Goal: Task Accomplishment & Management: Manage account settings

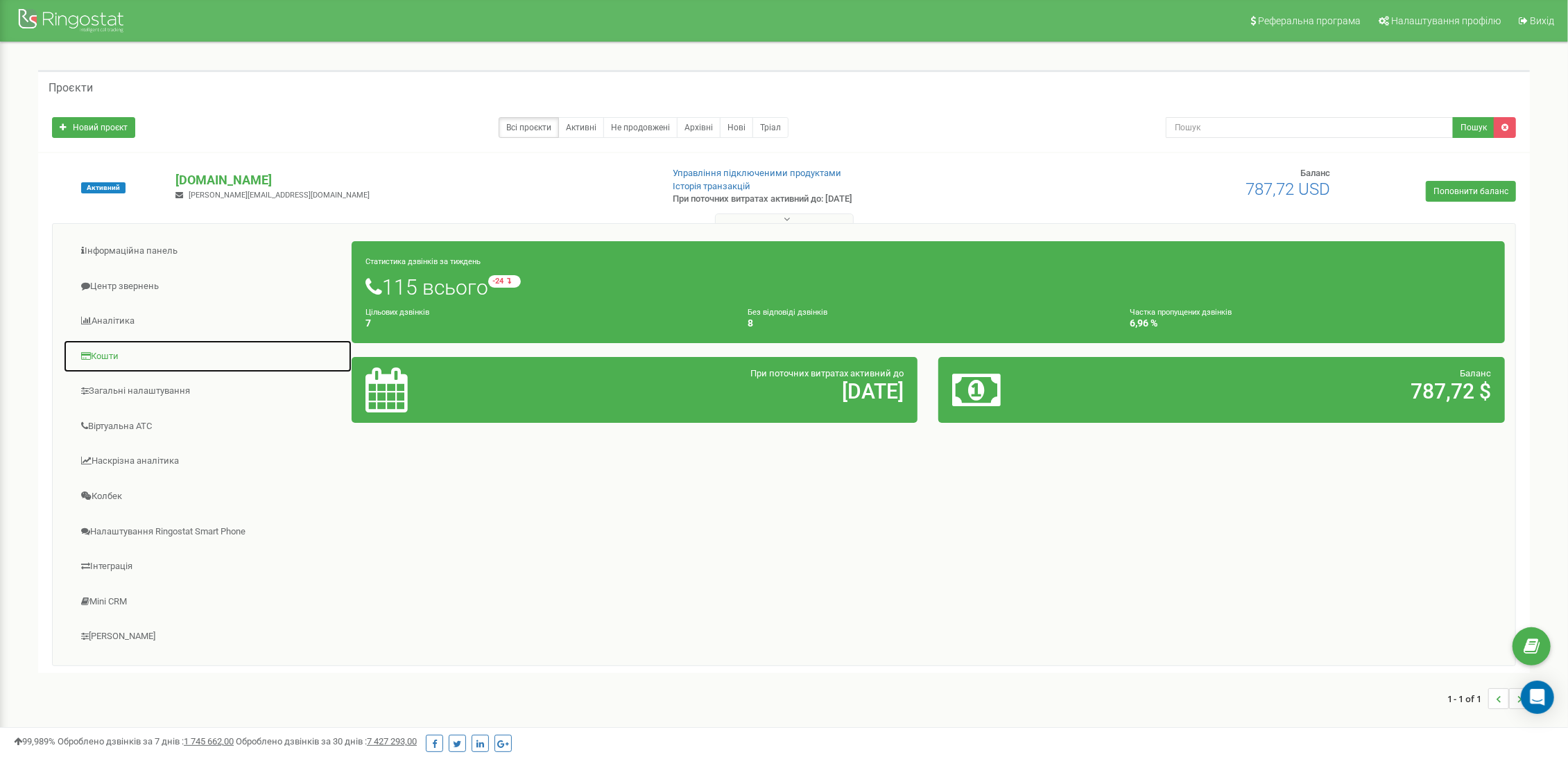
click at [107, 361] on link "Кошти" at bounding box center [208, 356] width 289 height 34
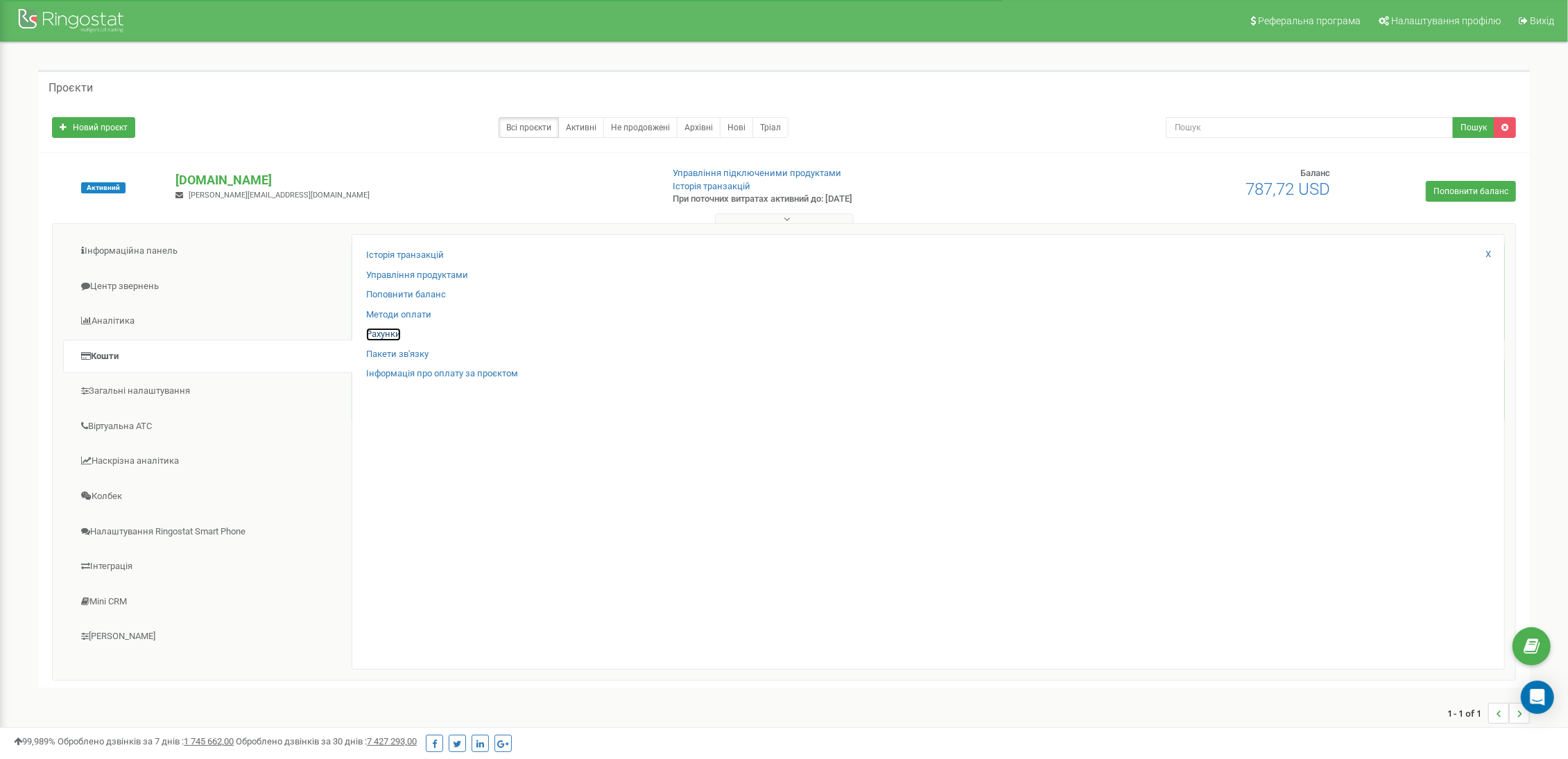
click at [386, 336] on link "Рахунки" at bounding box center [383, 335] width 34 height 13
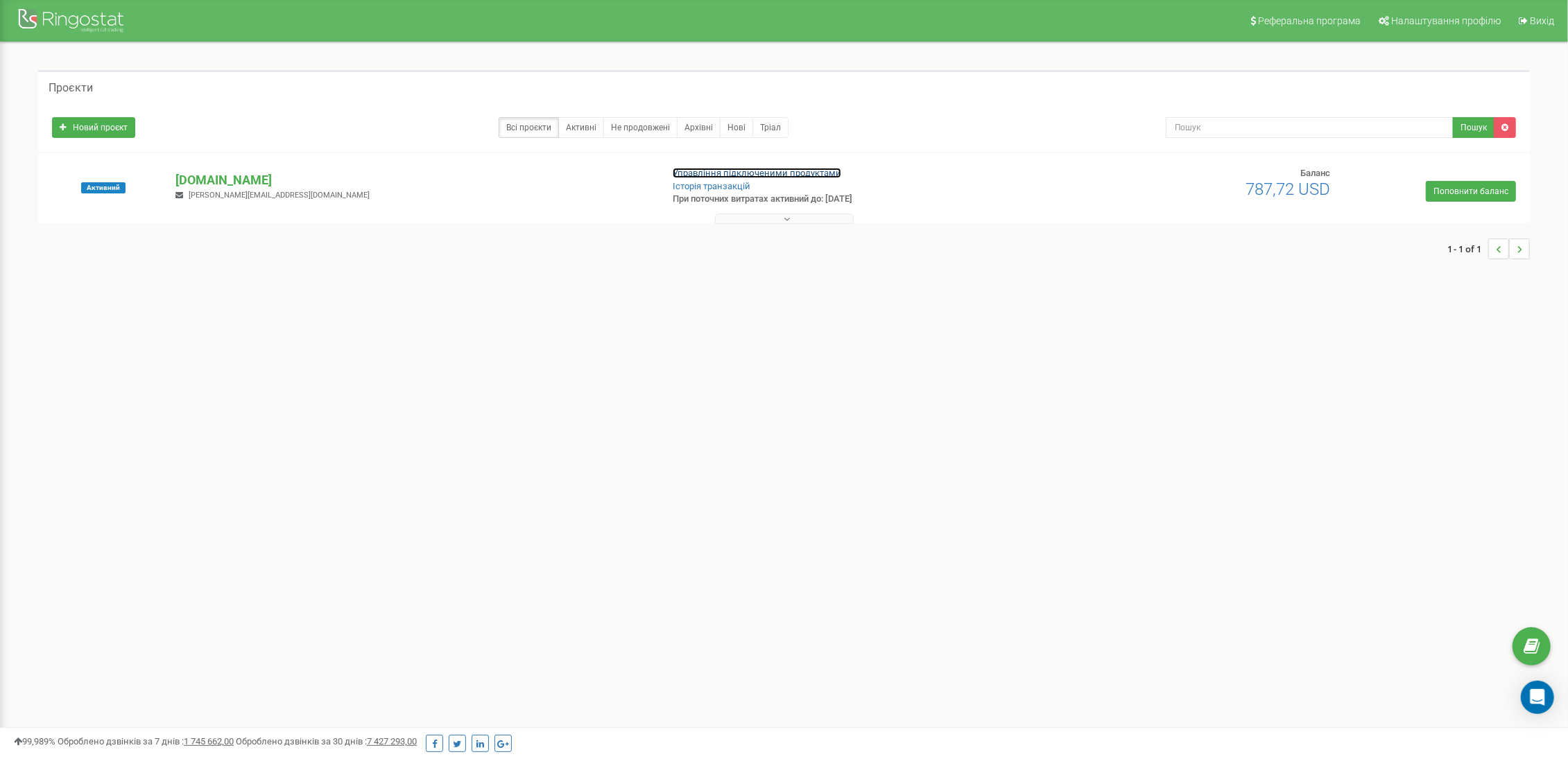
click at [814, 170] on link "Управління підключеними продуктами" at bounding box center [757, 172] width 168 height 11
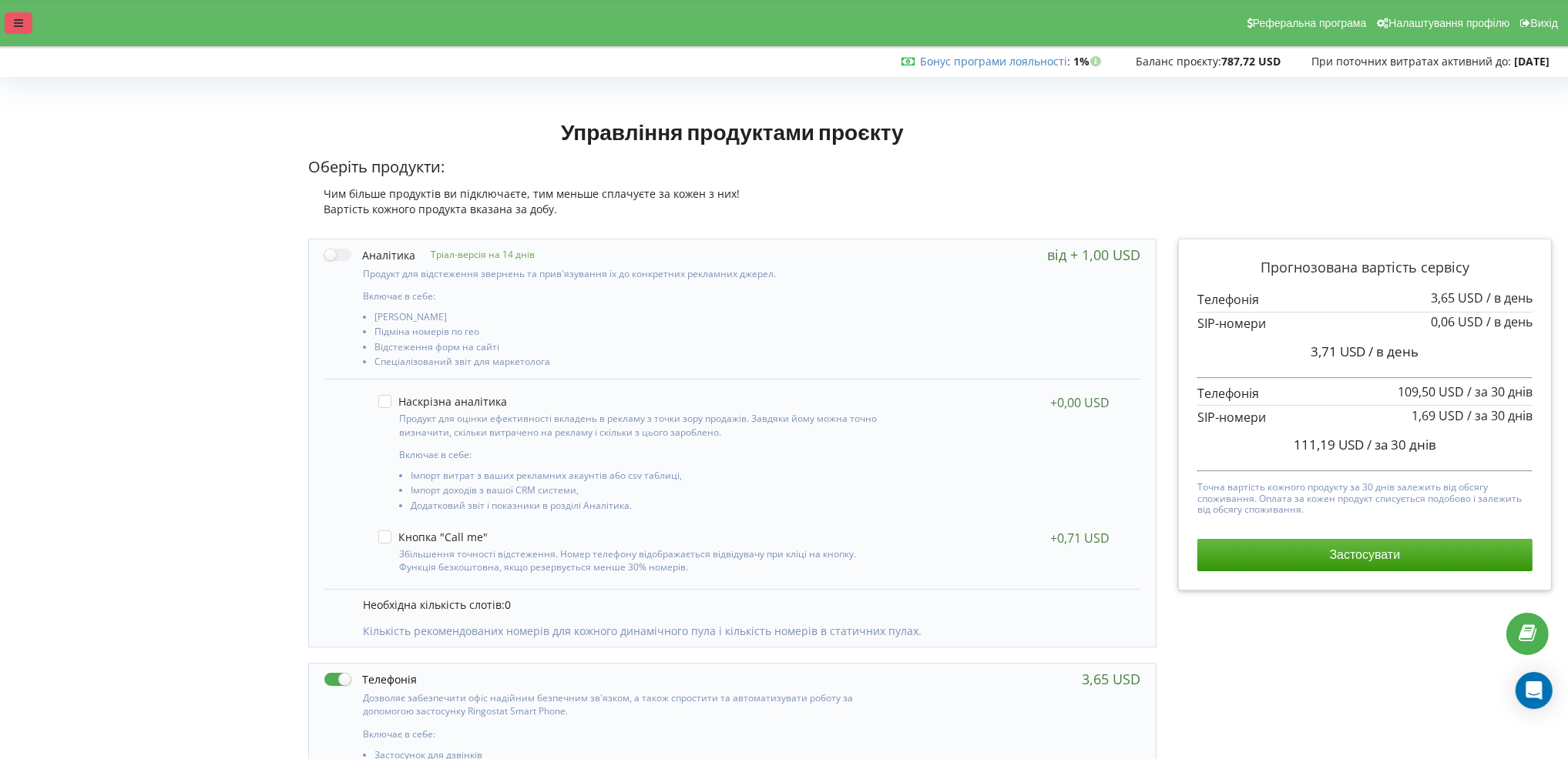
click at [14, 23] on icon at bounding box center [18, 23] width 9 height 11
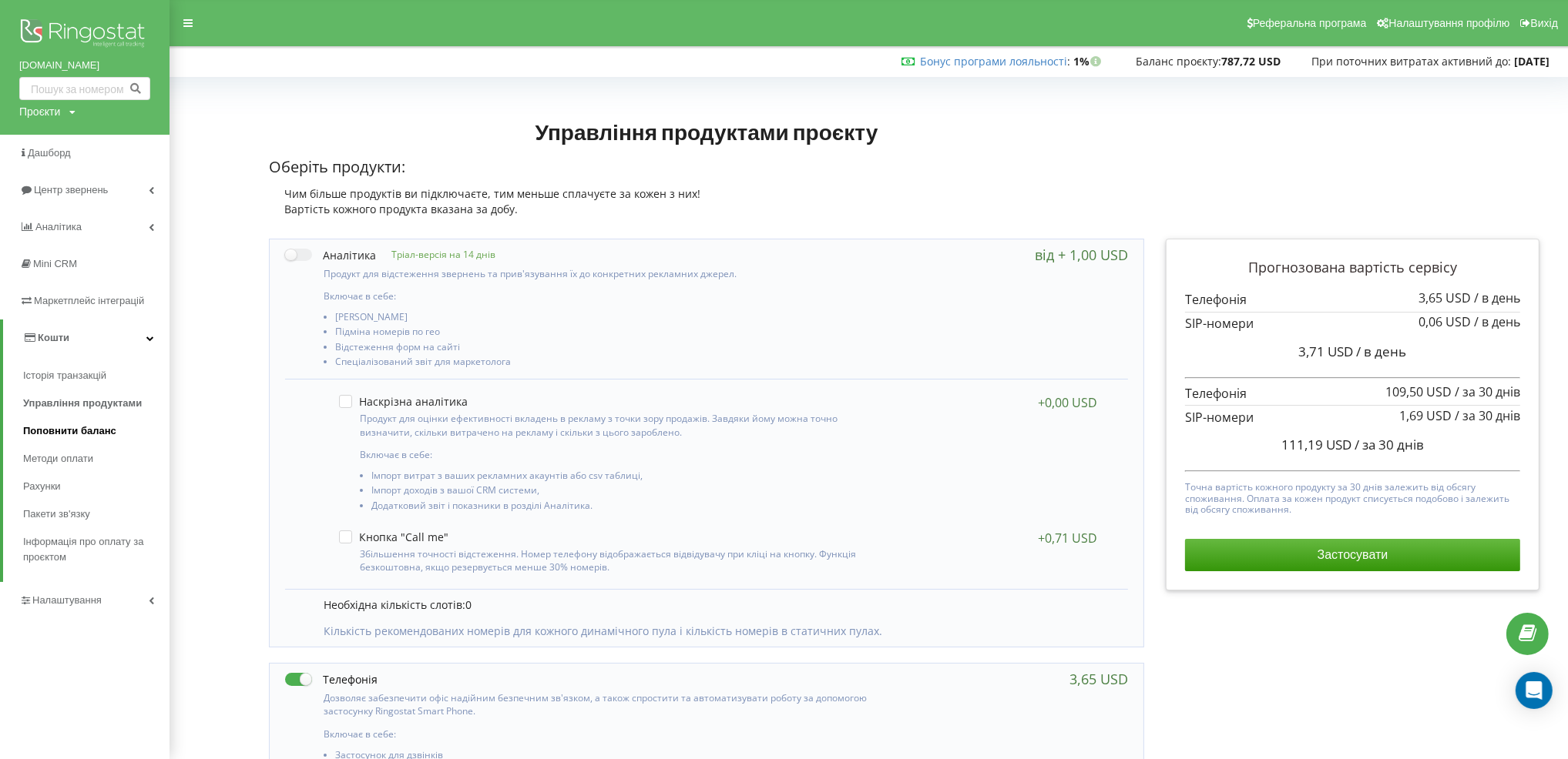
click at [77, 421] on link "Поповнити баланс" at bounding box center [96, 431] width 147 height 27
click at [84, 431] on span "Поповнити баланс" at bounding box center [69, 431] width 93 height 15
click at [62, 458] on span "Методи оплати" at bounding box center [60, 458] width 75 height 15
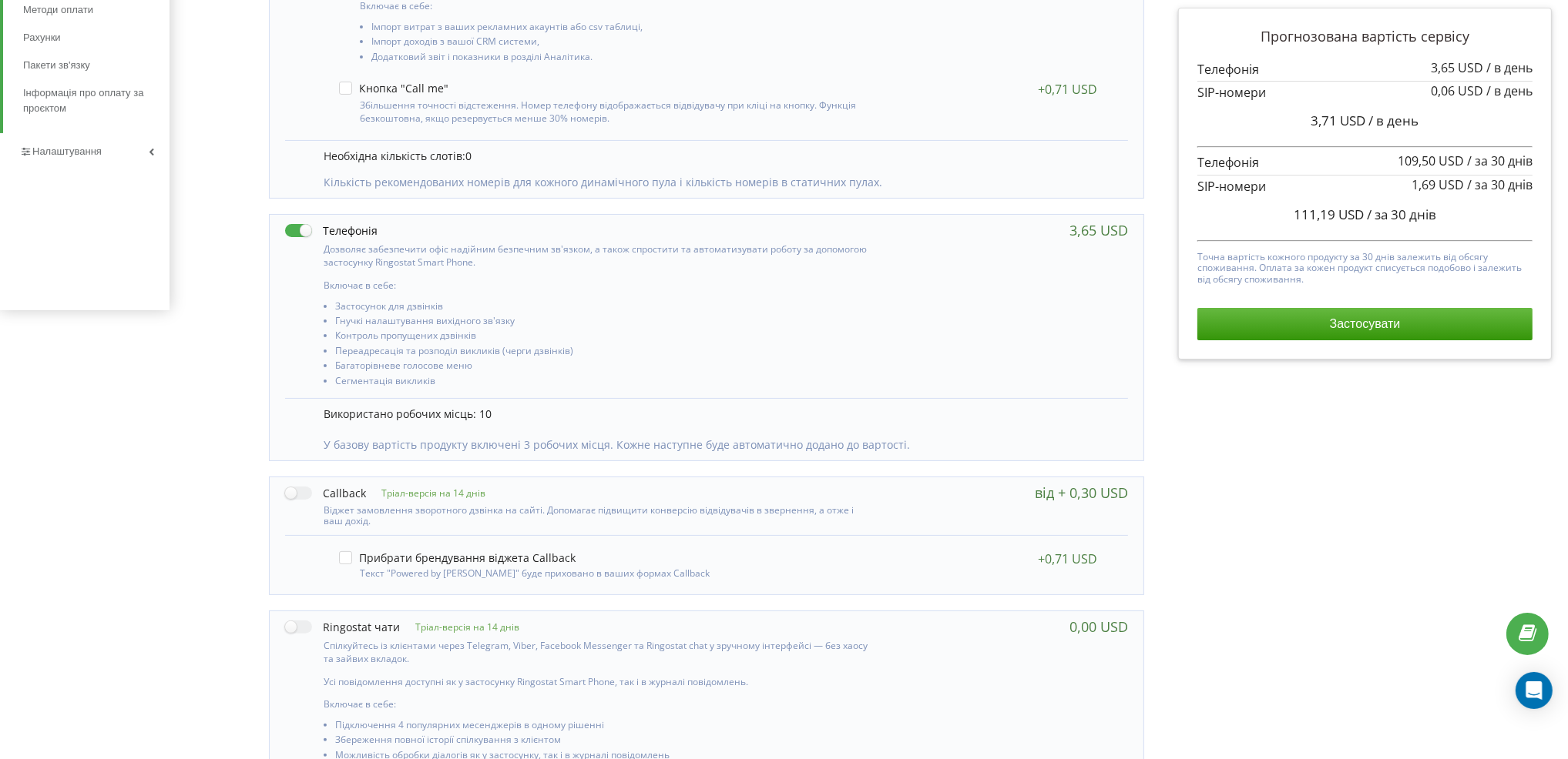
scroll to position [462, 0]
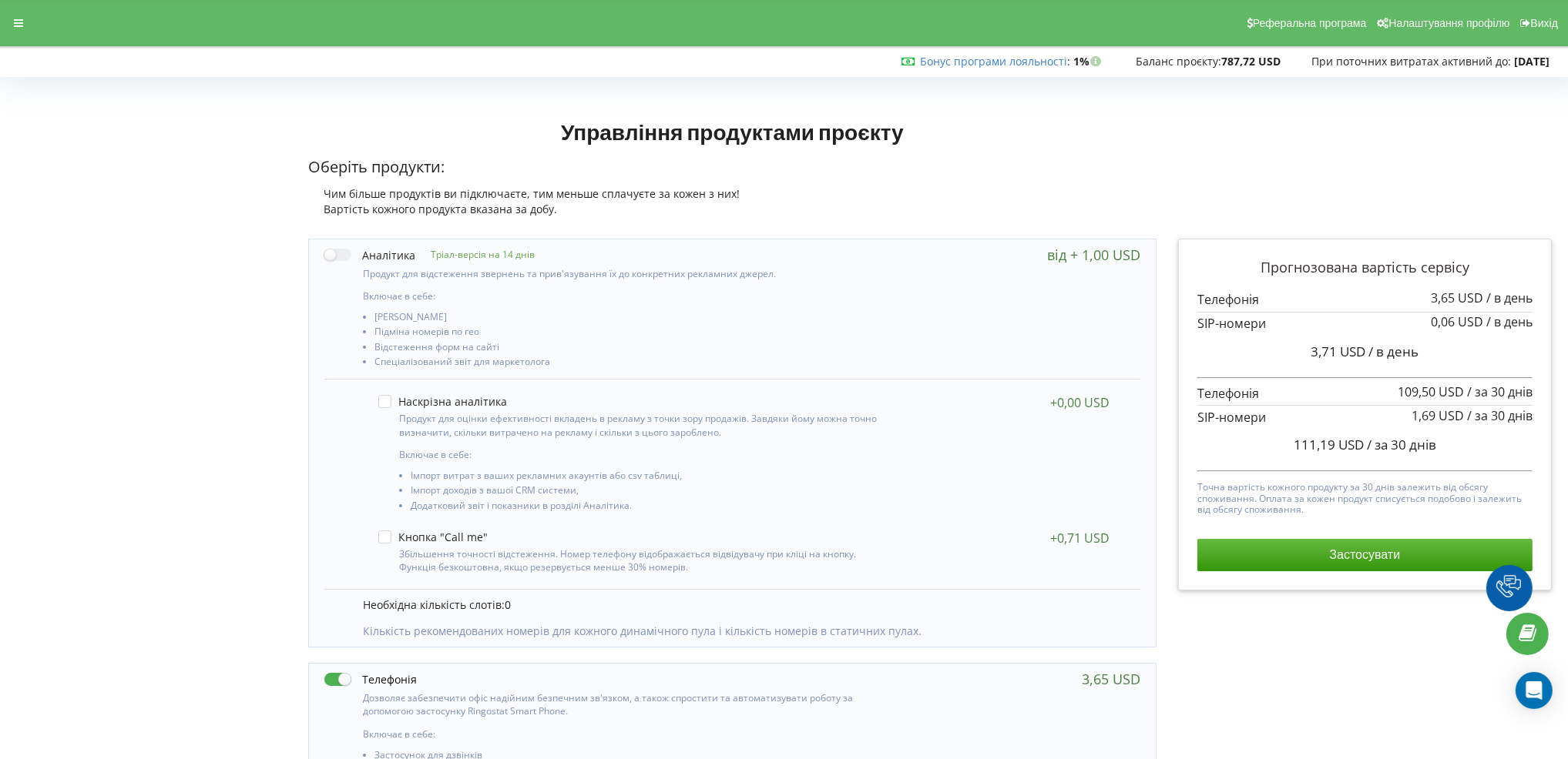
click at [14, 18] on icon at bounding box center [18, 23] width 9 height 11
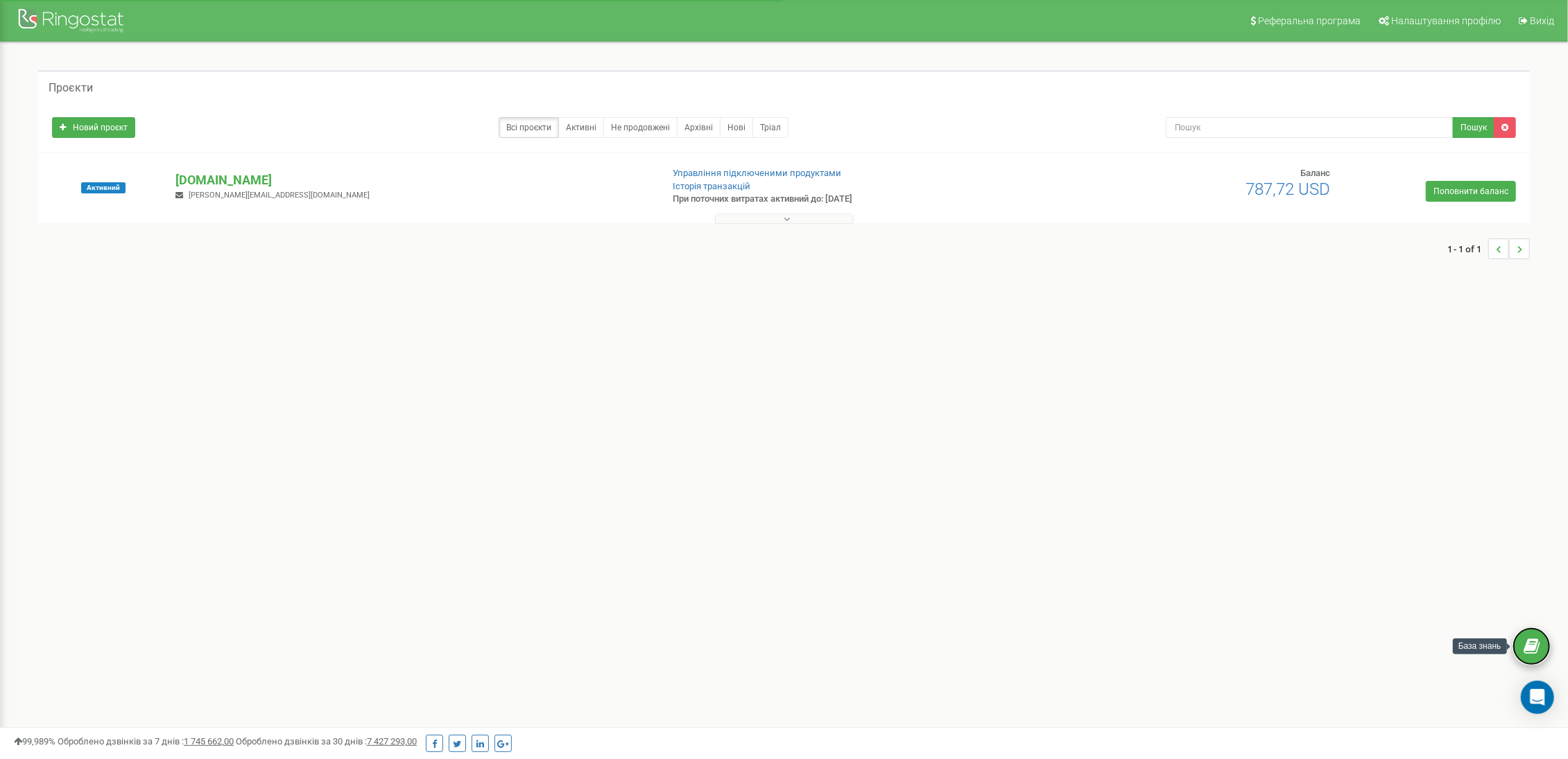
click at [1534, 642] on icon at bounding box center [1530, 647] width 16 height 21
click at [1532, 700] on icon "Open Intercom Messenger" at bounding box center [1537, 697] width 18 height 18
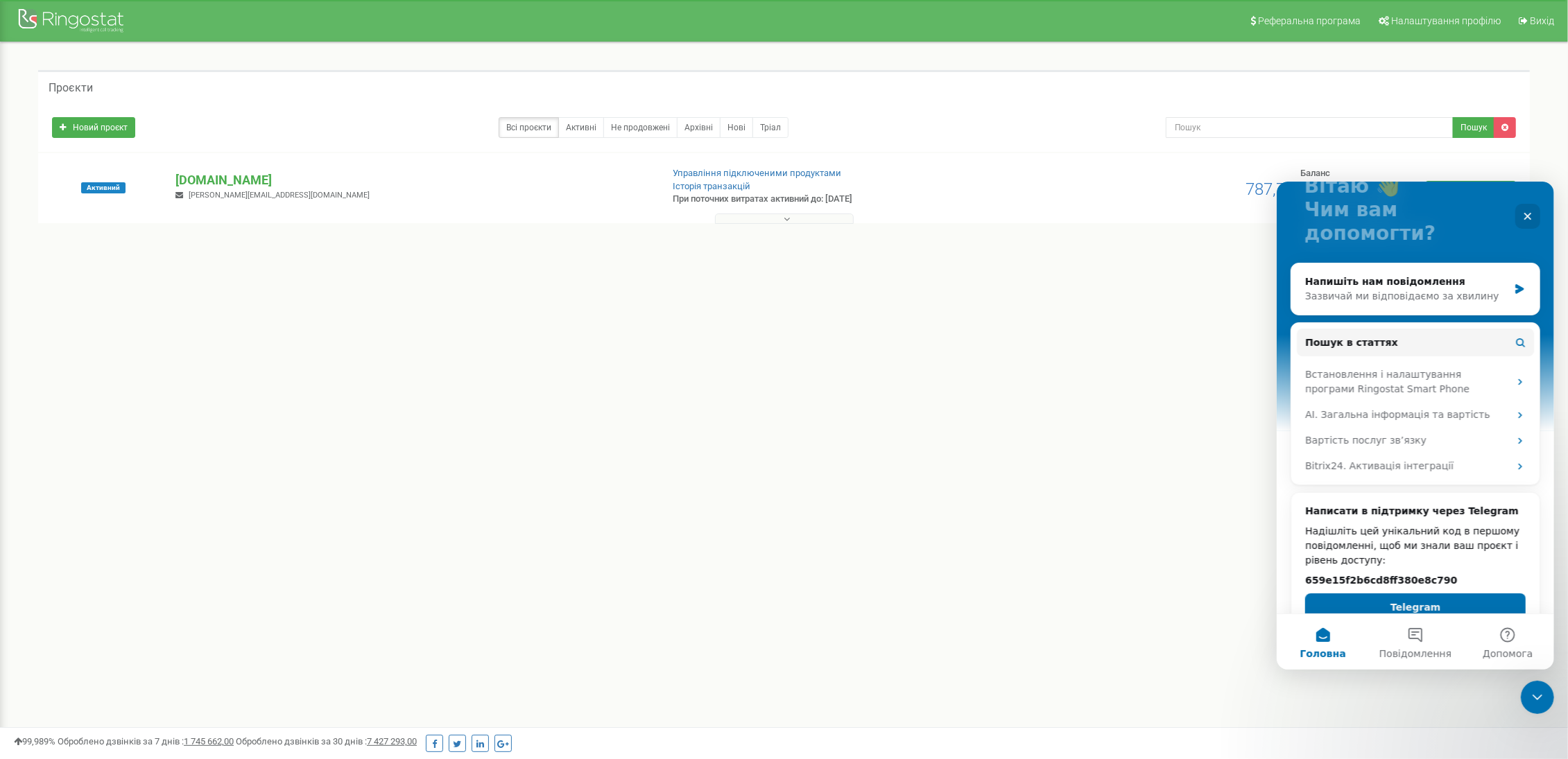
scroll to position [106, 0]
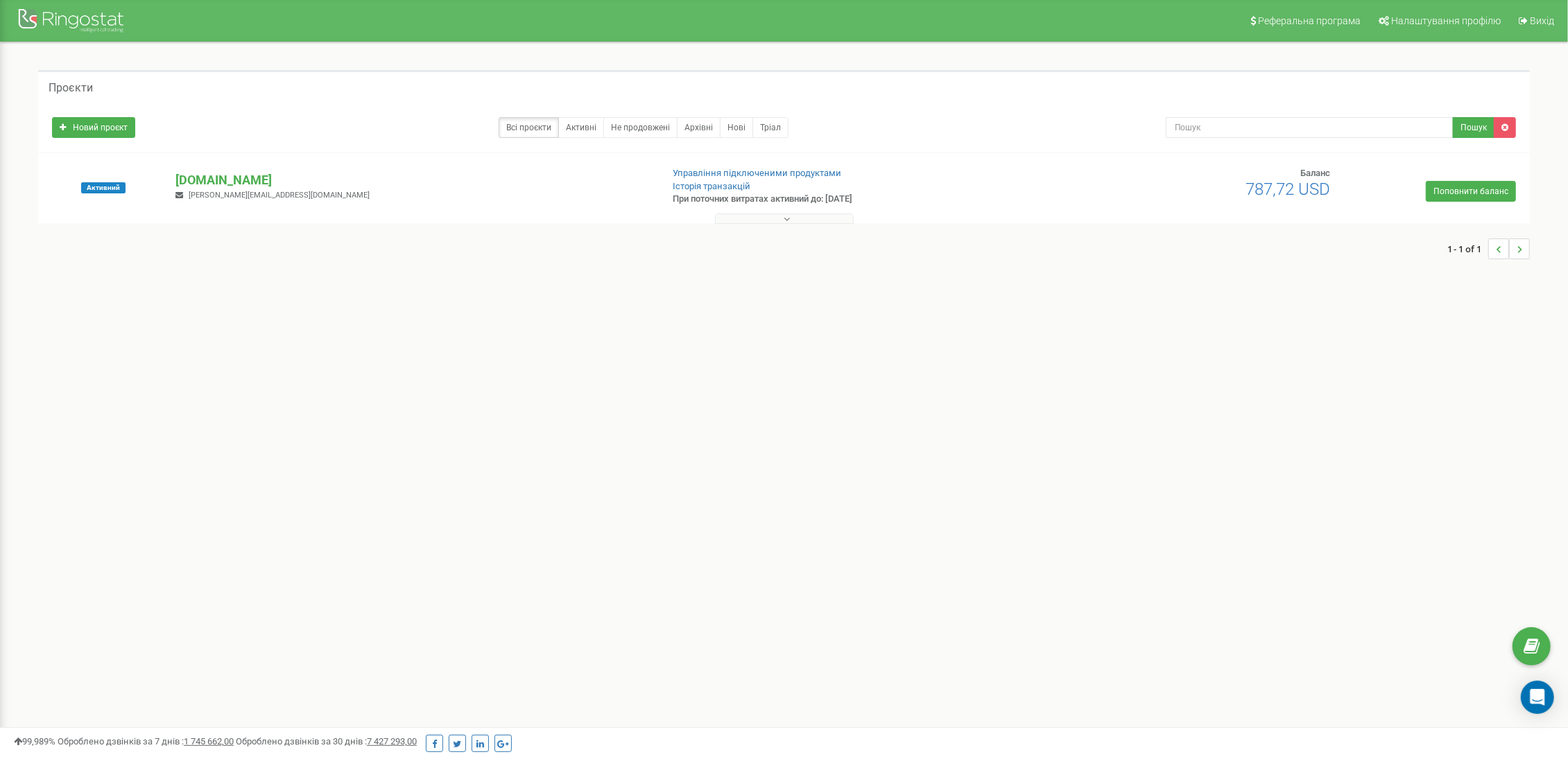
click at [799, 219] on button at bounding box center [784, 218] width 139 height 11
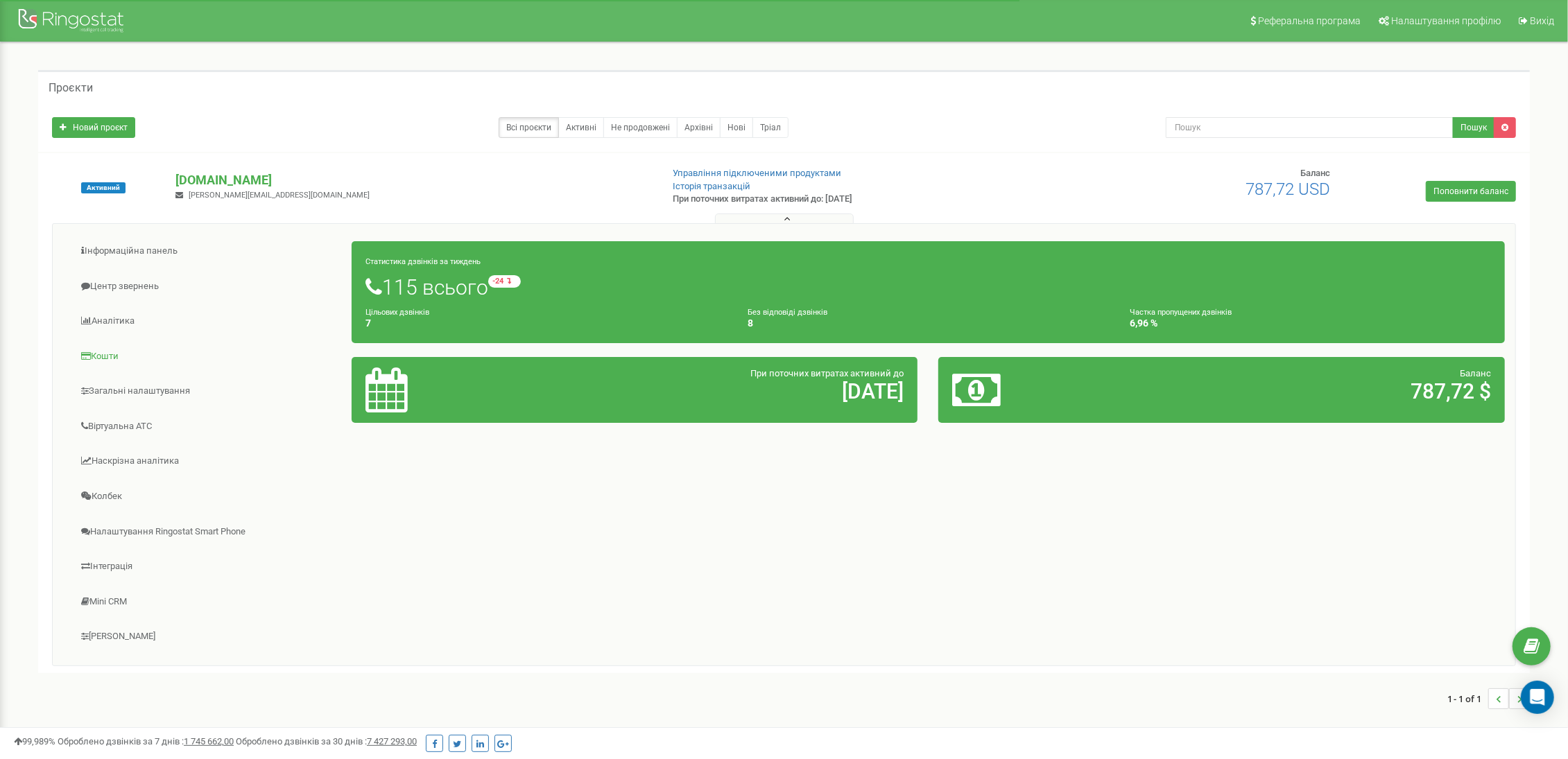
scroll to position [72, 0]
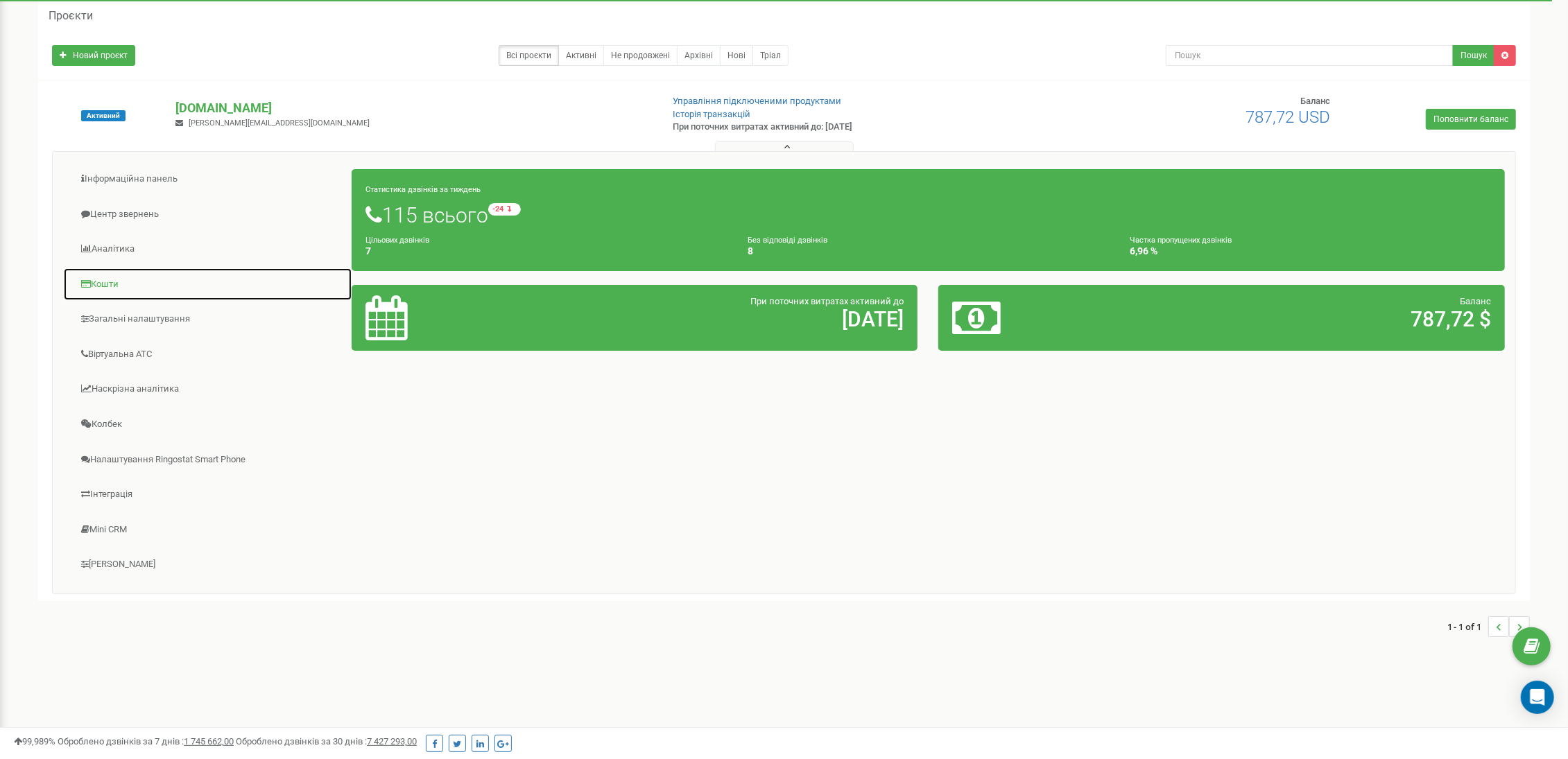
click at [111, 288] on link "Кошти" at bounding box center [208, 284] width 289 height 34
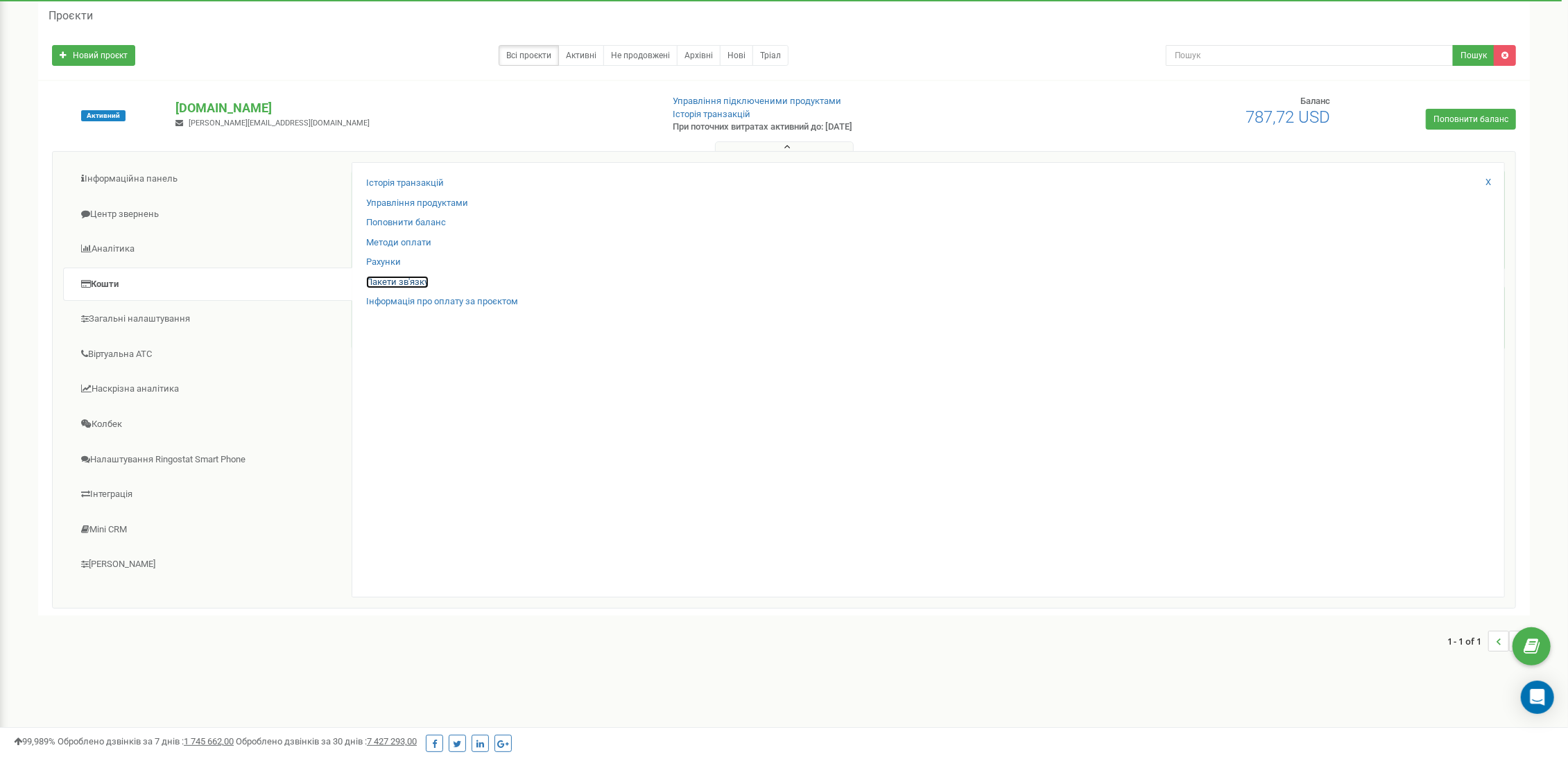
click at [391, 281] on link "Пакети зв'язку" at bounding box center [397, 282] width 62 height 13
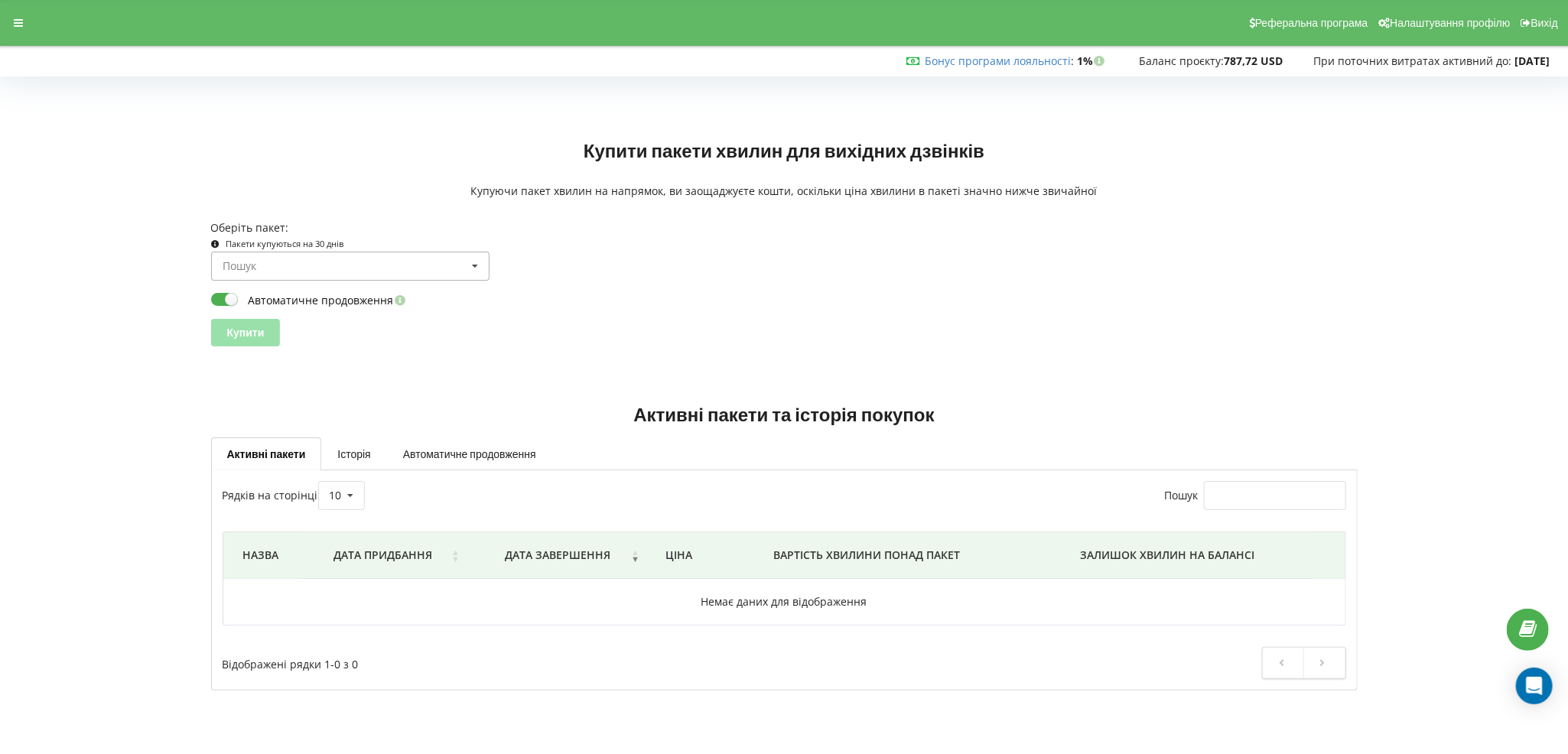
scroll to position [29, 0]
click at [304, 274] on input at bounding box center [351, 266] width 277 height 27
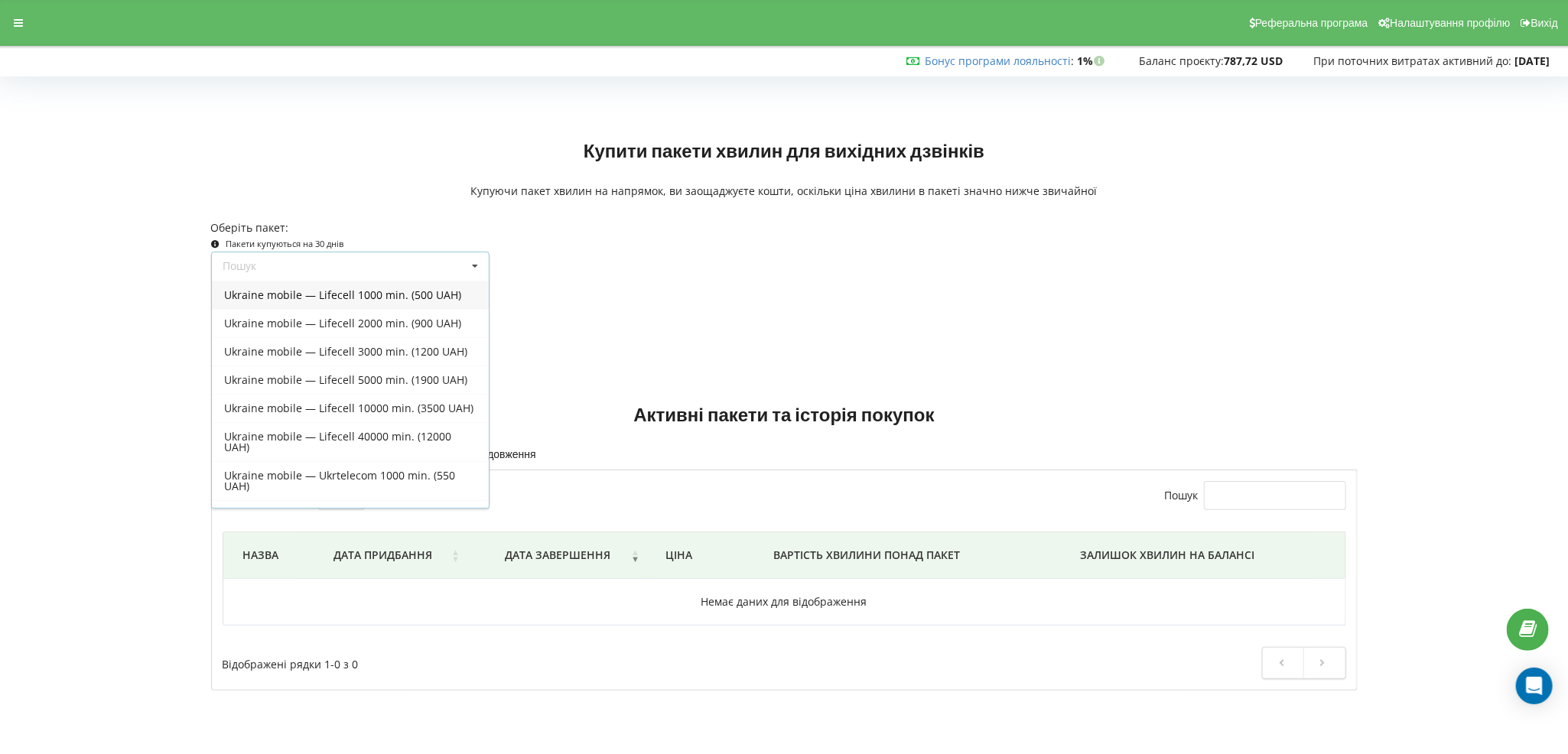
click at [764, 278] on div "Пошук Усі пакети Ukraine mobile — Lifecell 1000 min. (500 UAH) Ukraine mobile —…" at bounding box center [784, 266] width 1157 height 29
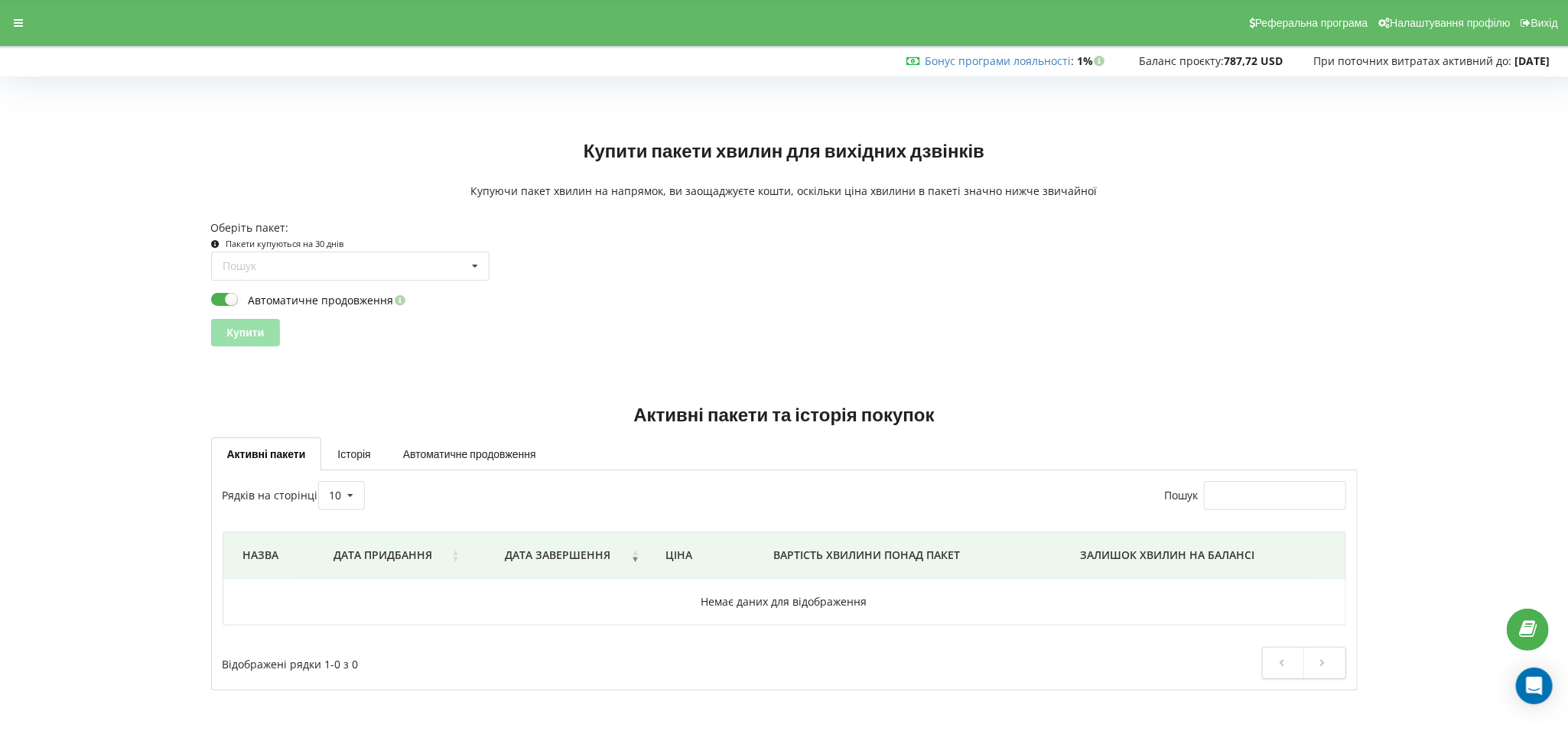
click at [391, 283] on form "Оберіть пакет: Пакети купуються на 30 днів Пошук Усі пакети" at bounding box center [784, 282] width 1147 height 126
click at [407, 257] on input at bounding box center [351, 266] width 277 height 27
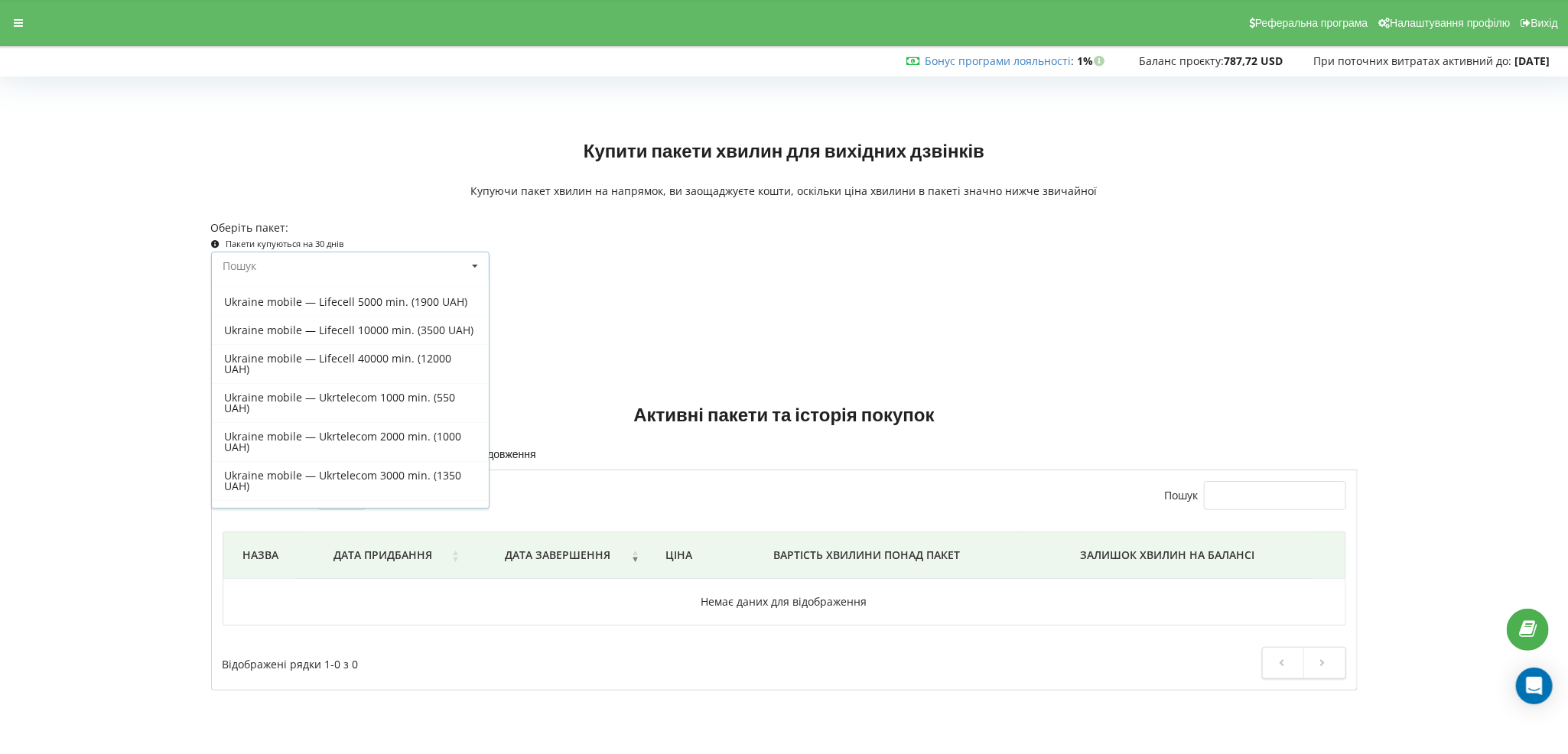
scroll to position [0, 0]
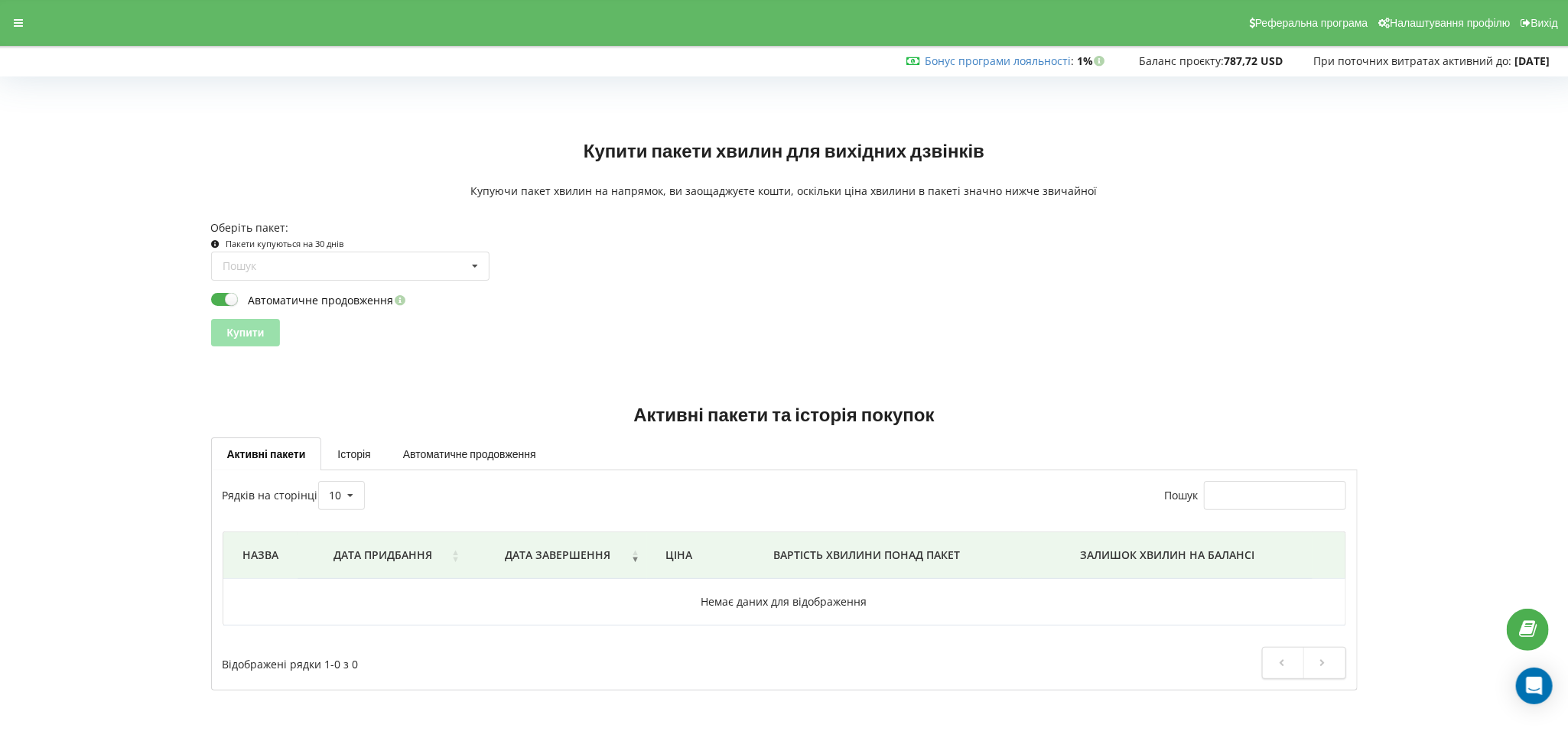
click at [22, 12] on div "Реферальна програма Налаштування профілю Вихід" at bounding box center [784, 23] width 1590 height 46
click at [23, 14] on div at bounding box center [18, 24] width 27 height 22
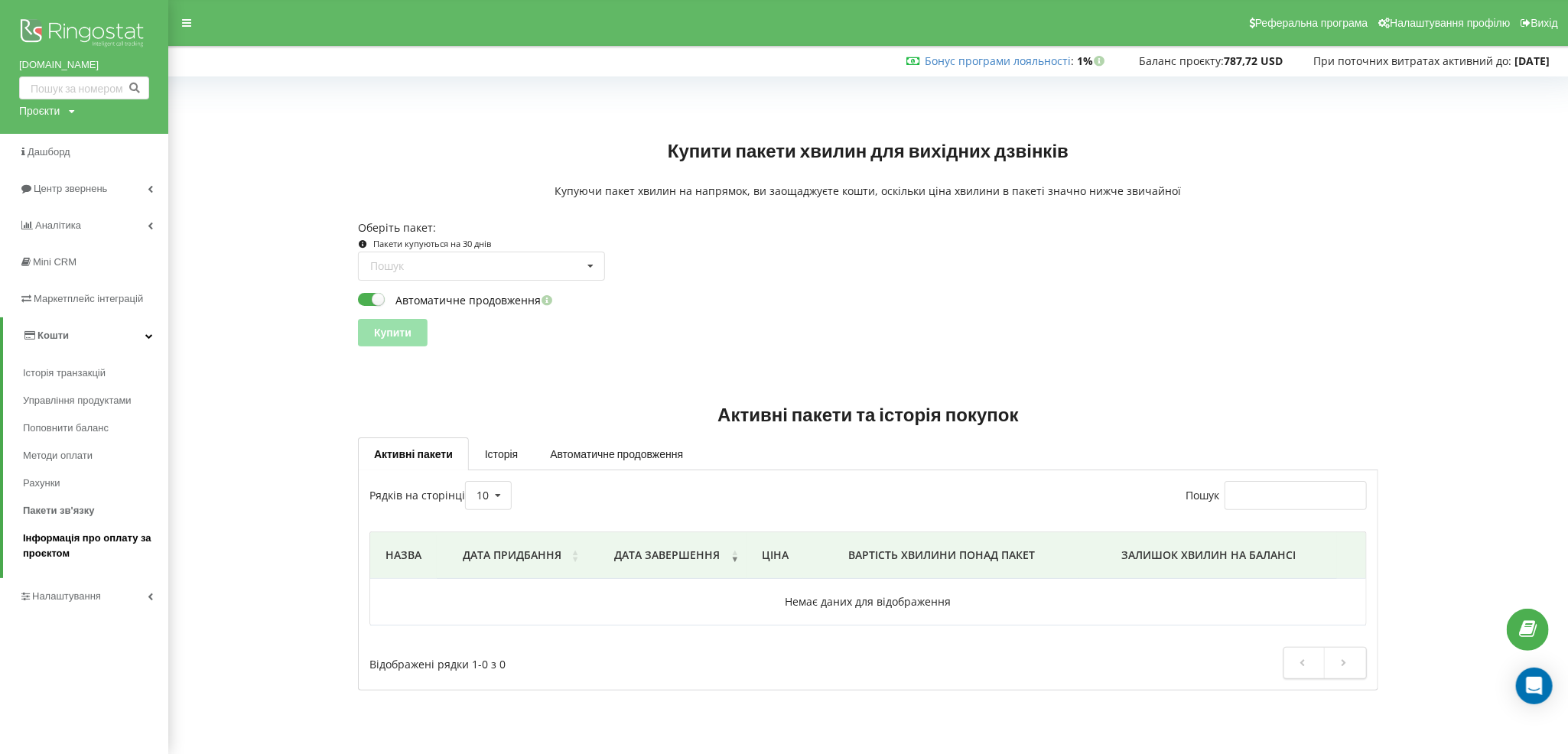
click at [82, 544] on span "Інформація про оплату за проєктом" at bounding box center [91, 546] width 138 height 31
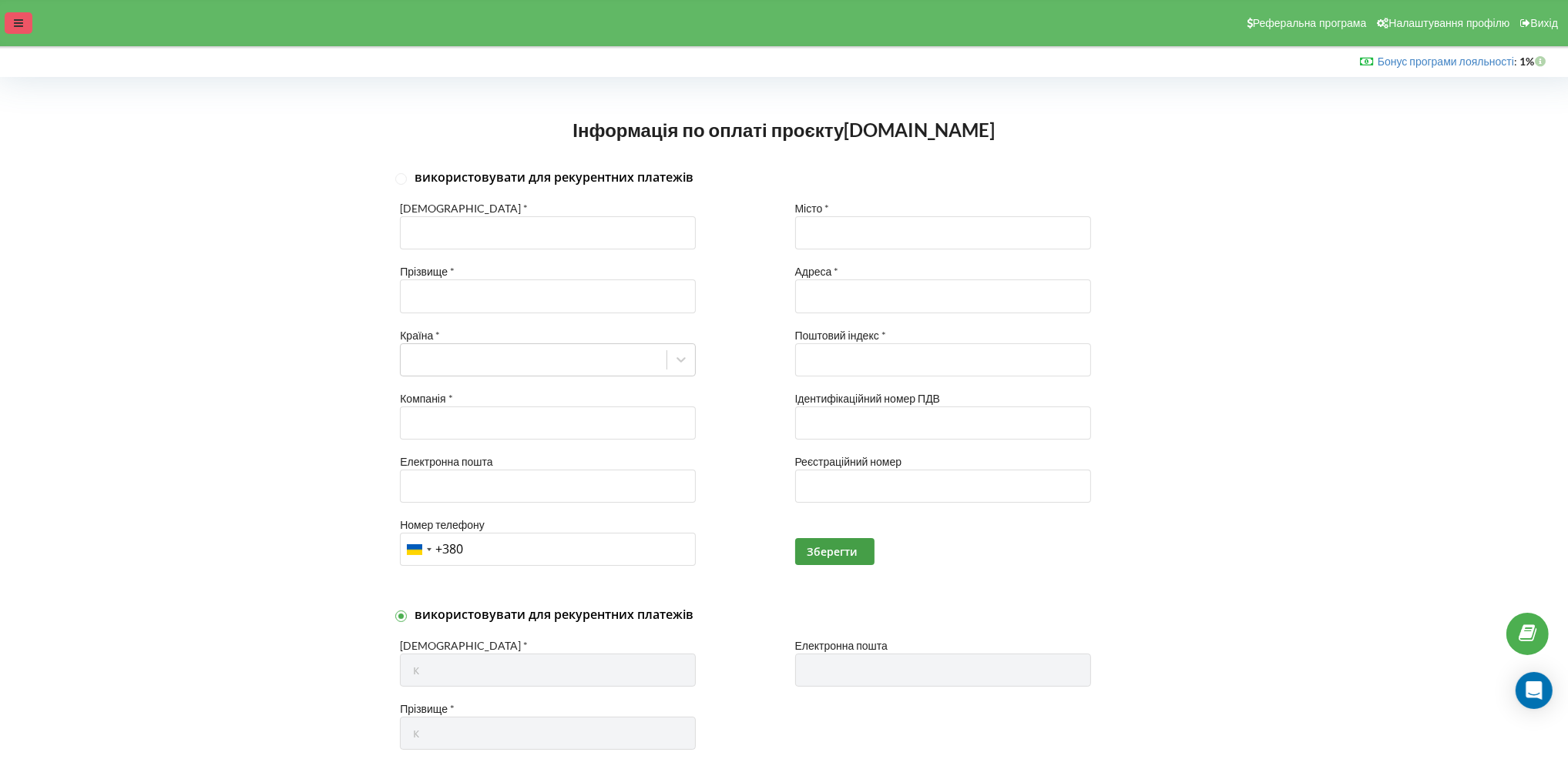
click at [20, 31] on div at bounding box center [18, 24] width 27 height 22
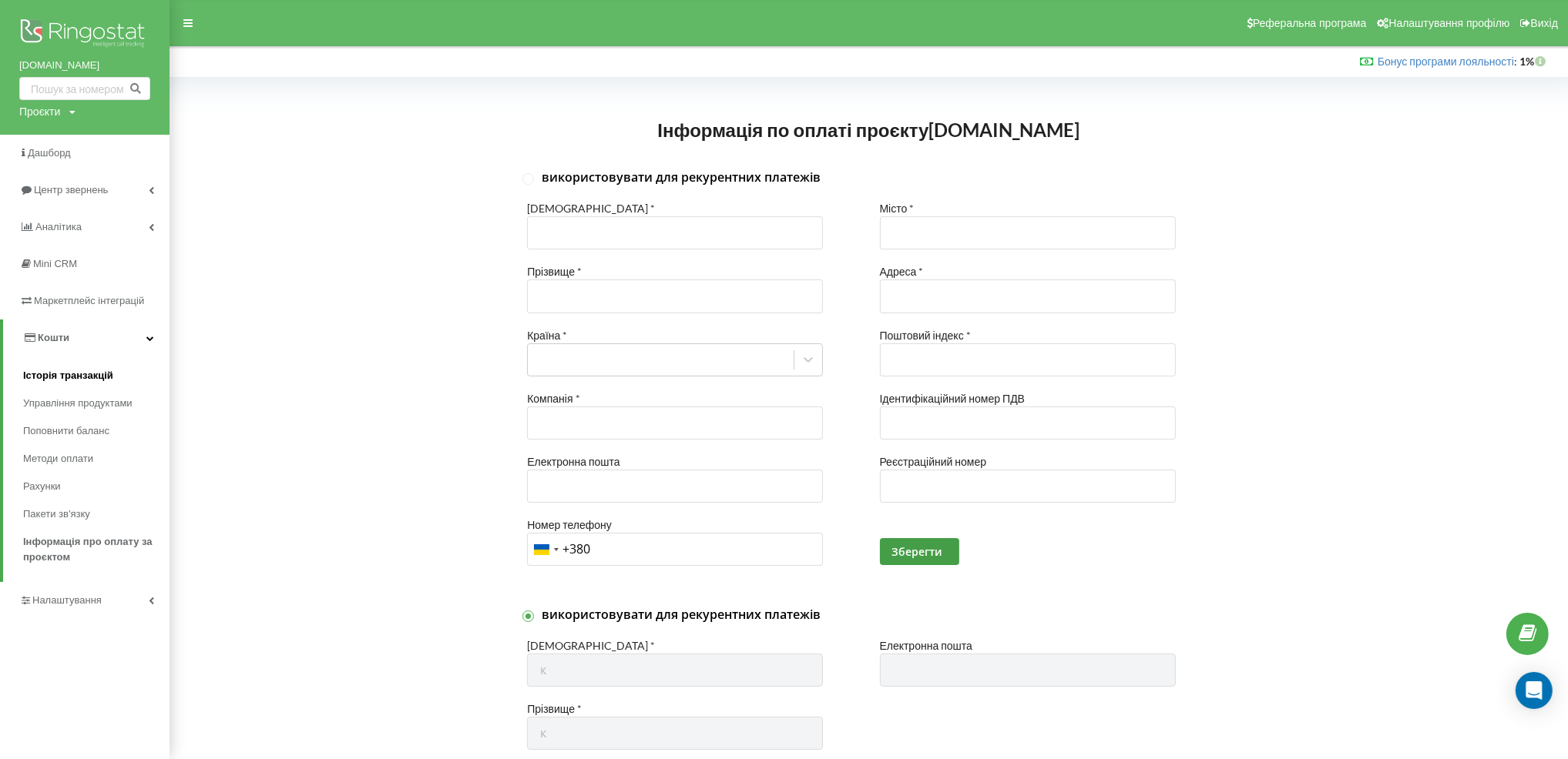
click at [67, 372] on span "Історія транзакцій" at bounding box center [67, 375] width 90 height 15
